Goal: Task Accomplishment & Management: Complete application form

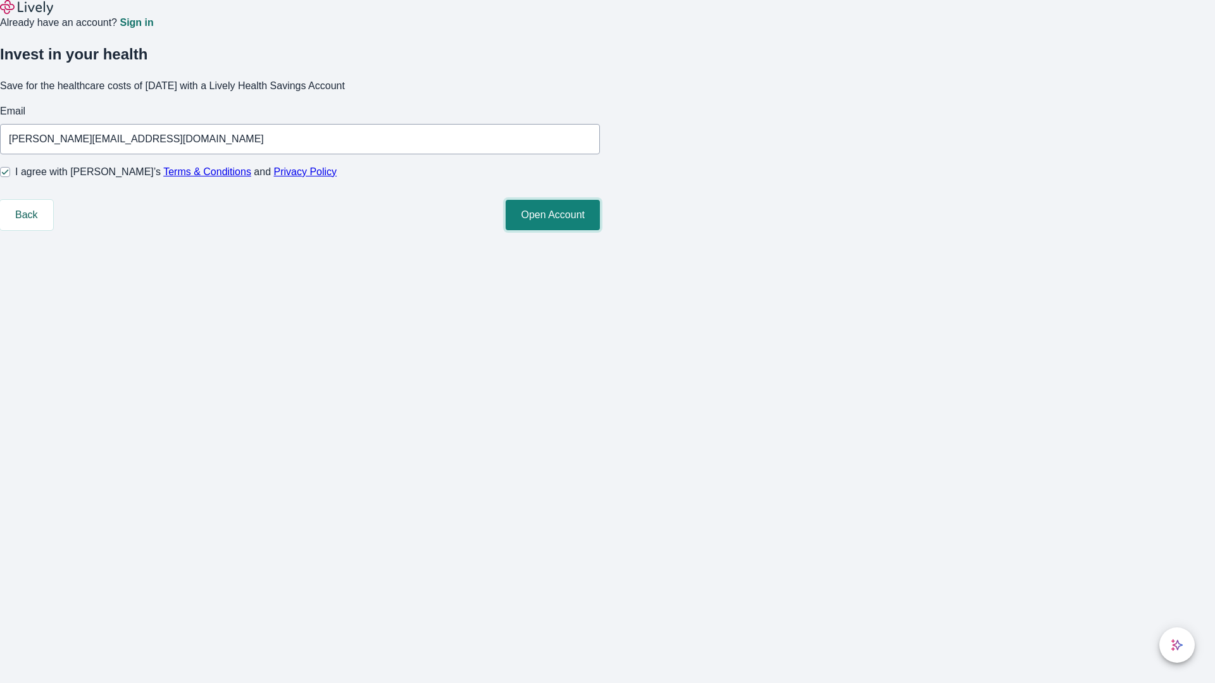
click at [600, 230] on button "Open Account" at bounding box center [553, 215] width 94 height 30
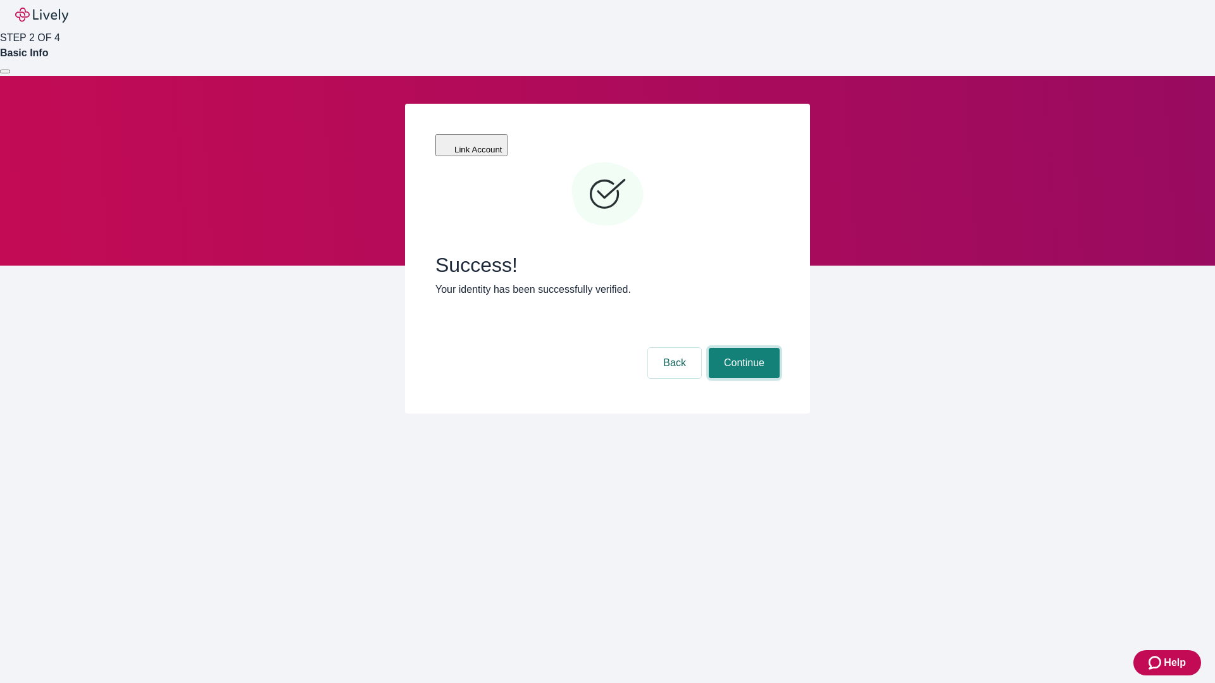
click at [742, 348] on button "Continue" at bounding box center [744, 363] width 71 height 30
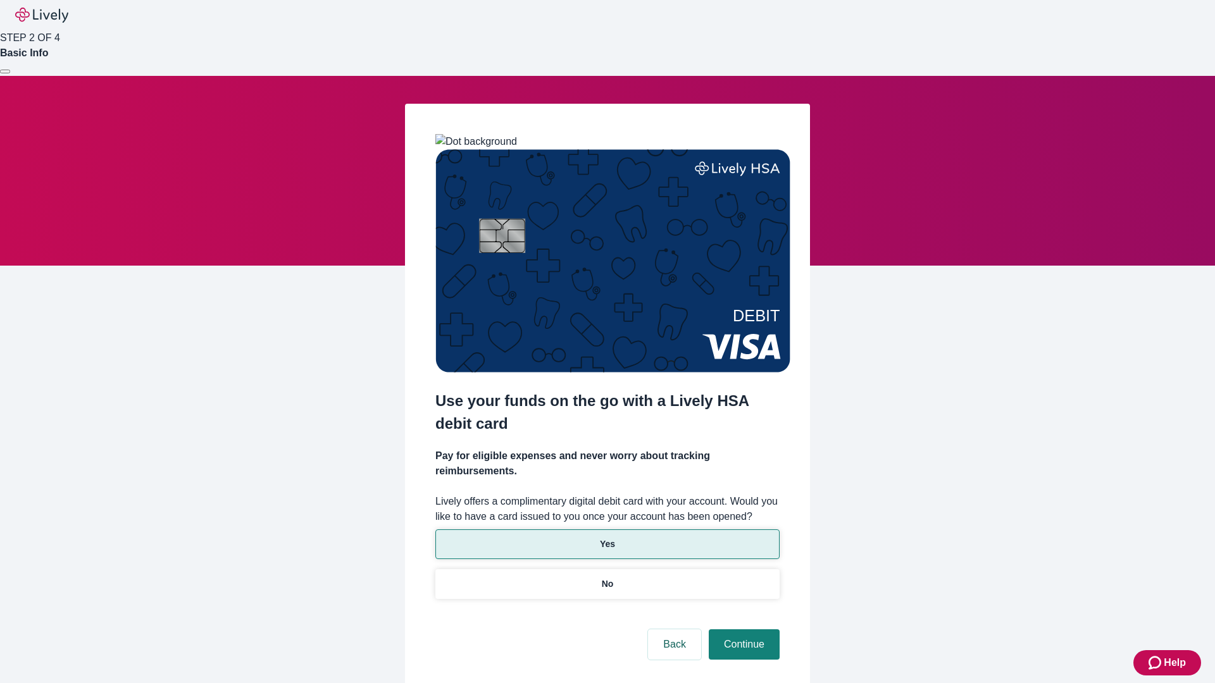
click at [607, 538] on p "Yes" at bounding box center [607, 544] width 15 height 13
click at [742, 630] on button "Continue" at bounding box center [744, 645] width 71 height 30
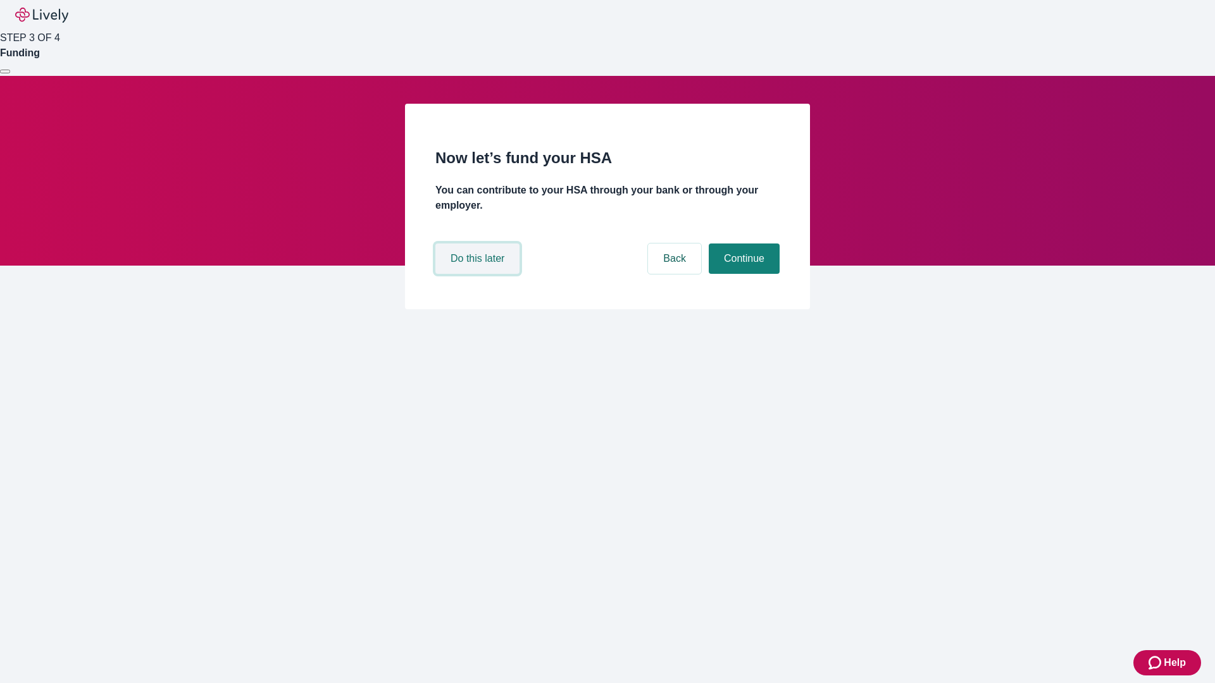
click at [479, 274] on button "Do this later" at bounding box center [477, 259] width 84 height 30
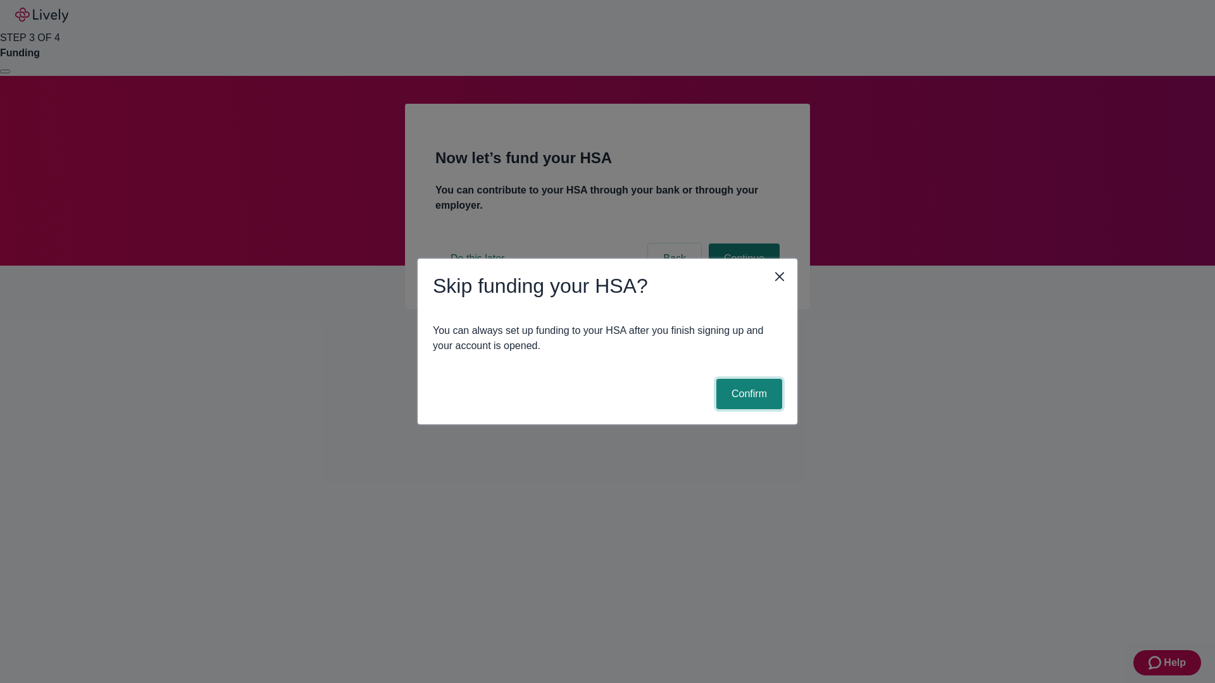
click at [747, 394] on button "Confirm" at bounding box center [749, 394] width 66 height 30
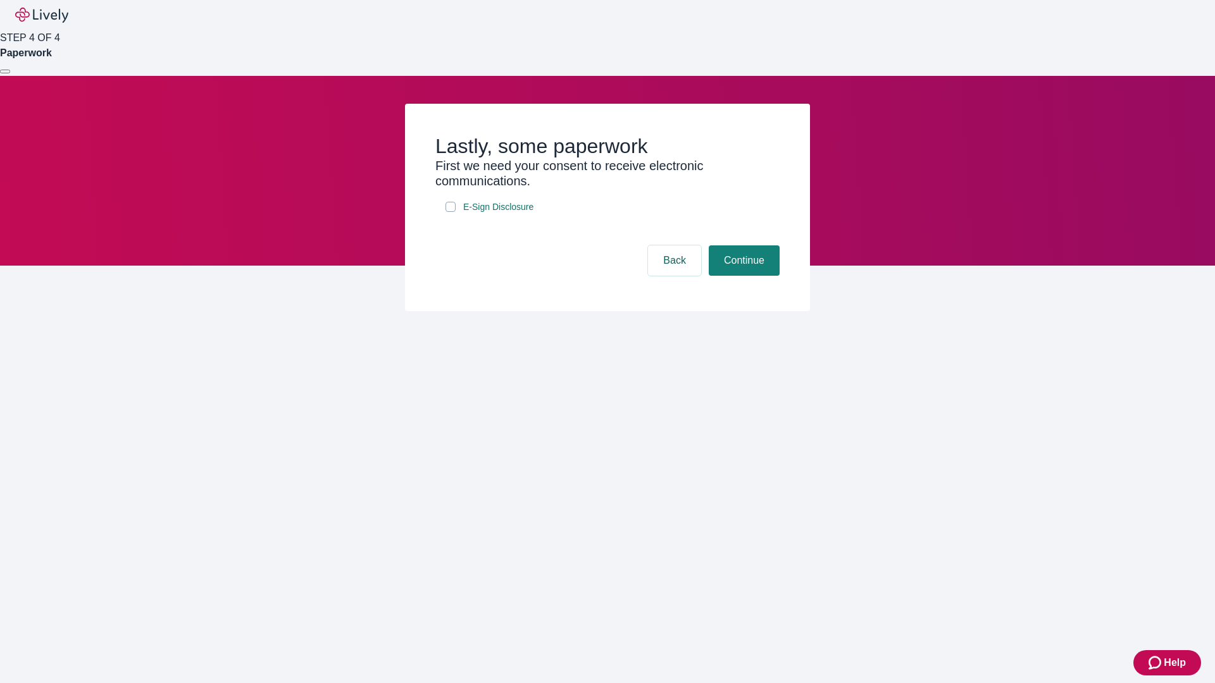
click at [451, 212] on input "E-Sign Disclosure" at bounding box center [451, 207] width 10 height 10
checkbox input "true"
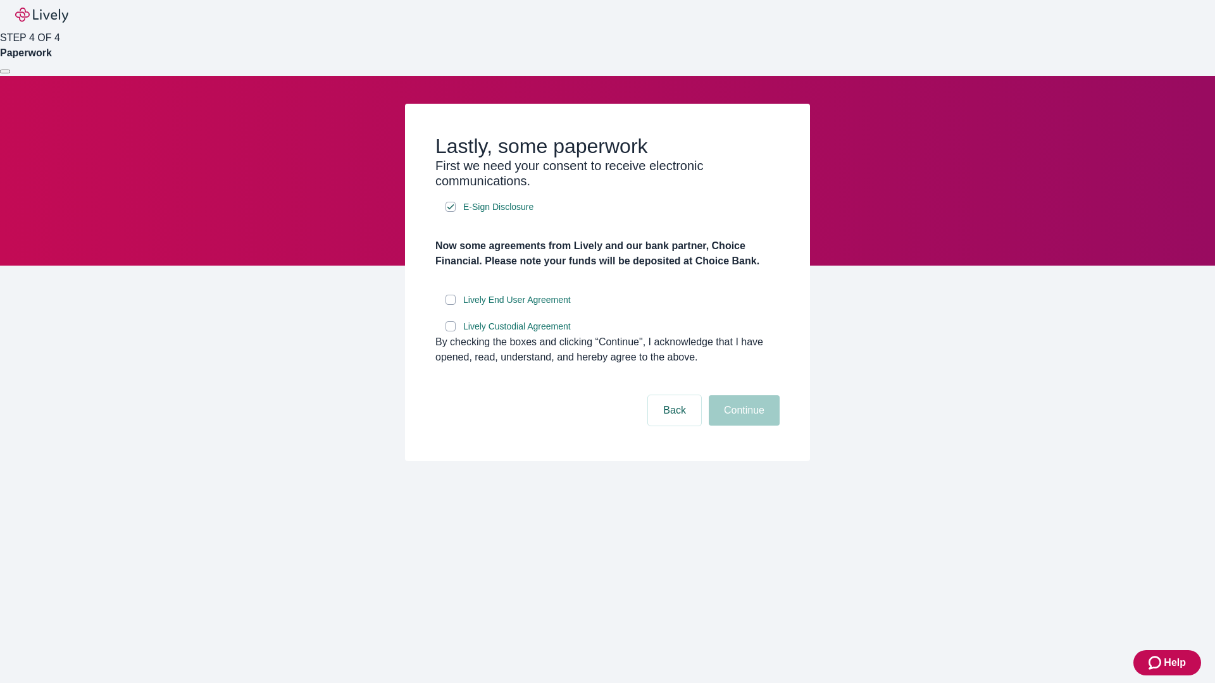
click at [451, 305] on input "Lively End User Agreement" at bounding box center [451, 300] width 10 height 10
checkbox input "true"
click at [451, 332] on input "Lively Custodial Agreement" at bounding box center [451, 326] width 10 height 10
checkbox input "true"
click at [742, 426] on button "Continue" at bounding box center [744, 411] width 71 height 30
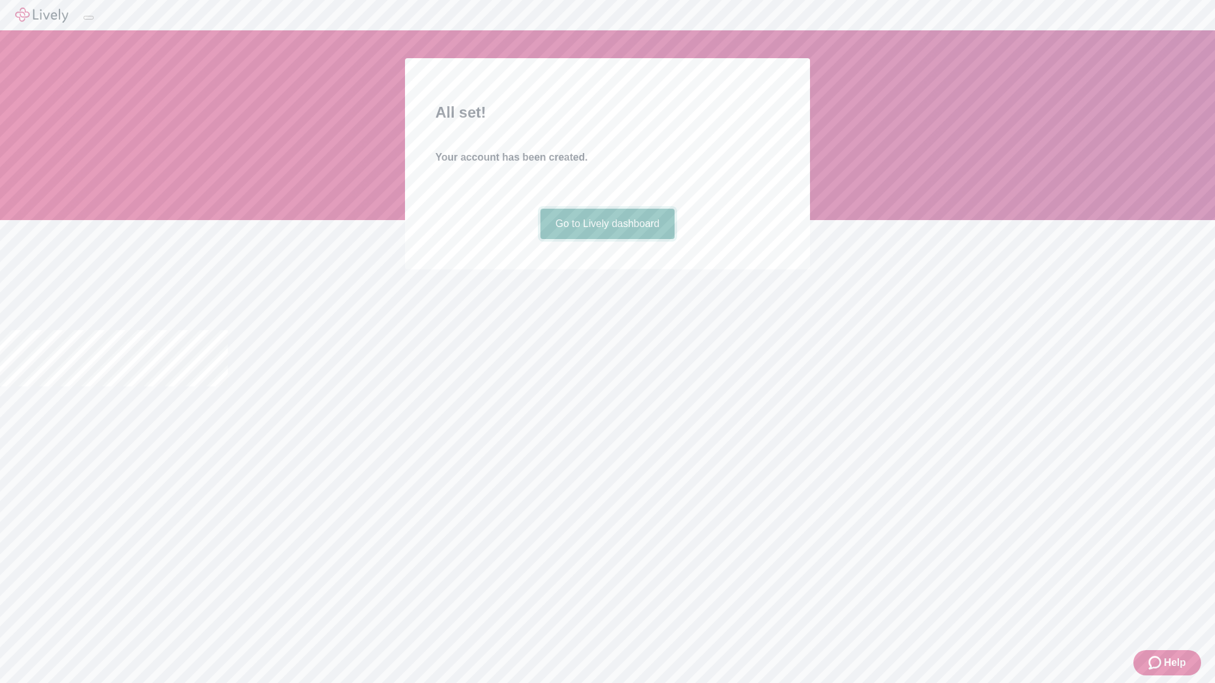
click at [607, 239] on link "Go to Lively dashboard" at bounding box center [607, 224] width 135 height 30
